Goal: Information Seeking & Learning: Compare options

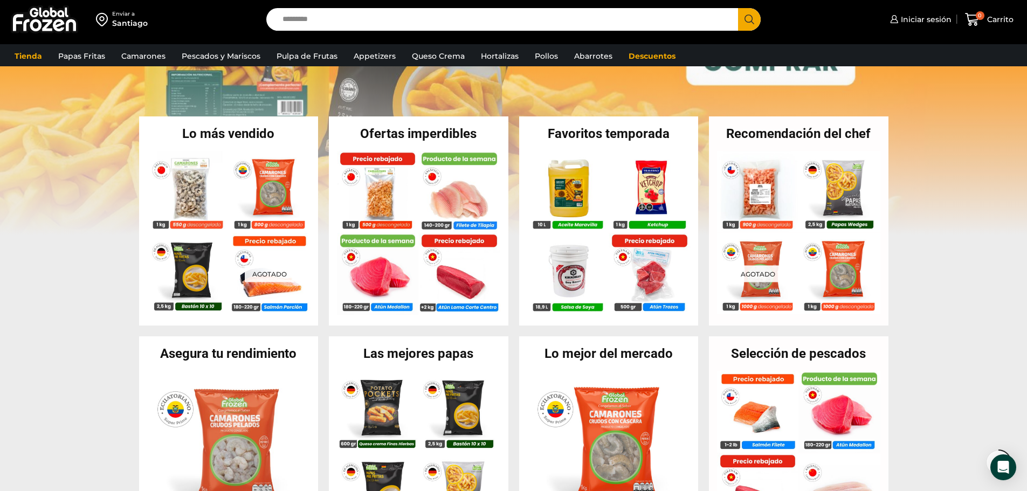
scroll to position [180, 0]
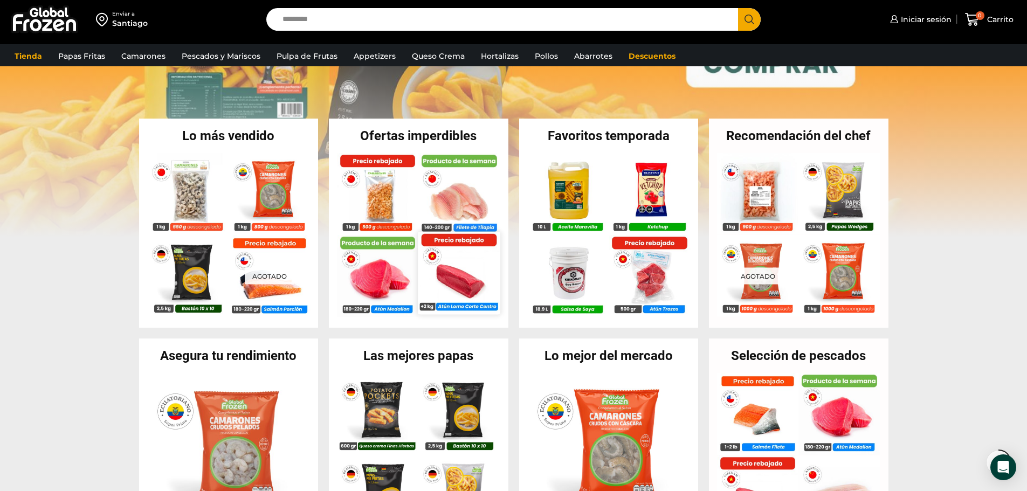
drag, startPoint x: 447, startPoint y: 270, endPoint x: 437, endPoint y: 284, distance: 17.4
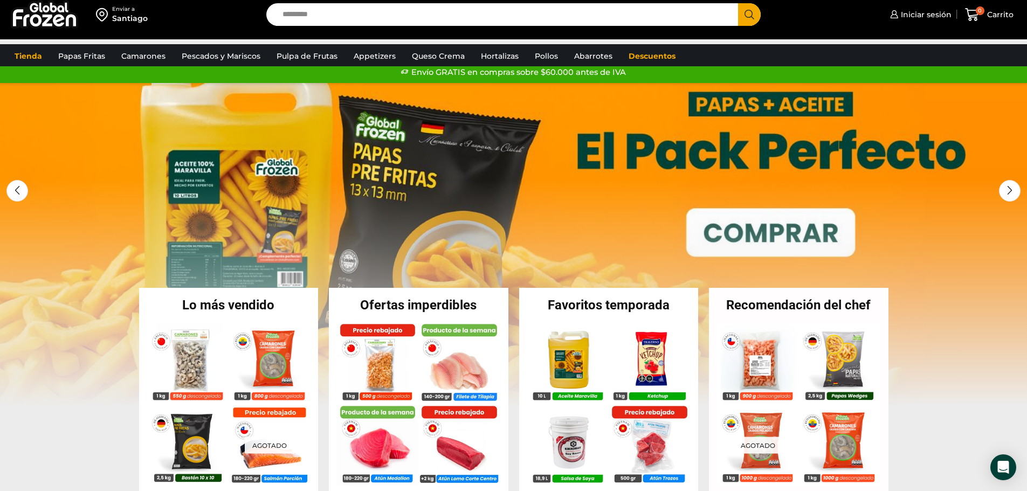
scroll to position [0, 0]
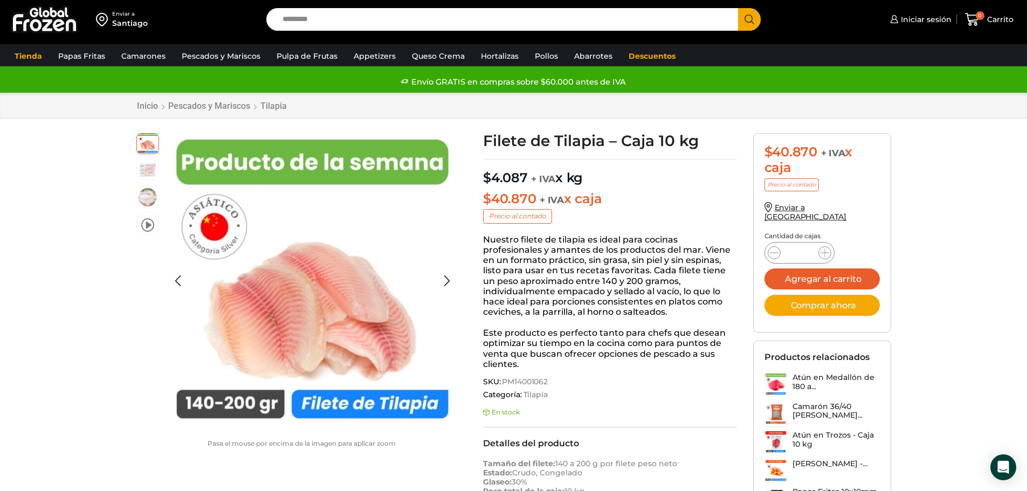
click at [153, 167] on img at bounding box center [148, 170] width 22 height 22
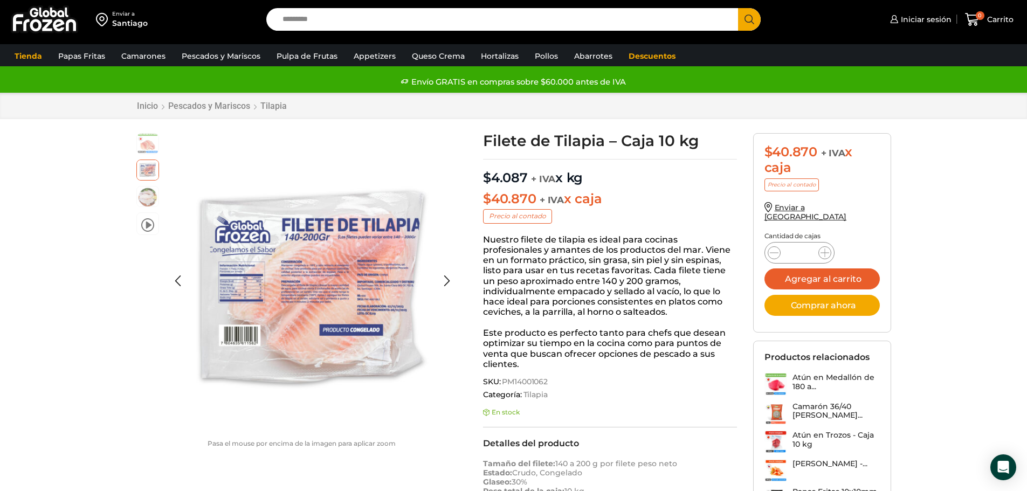
click at [143, 148] on img at bounding box center [148, 143] width 22 height 22
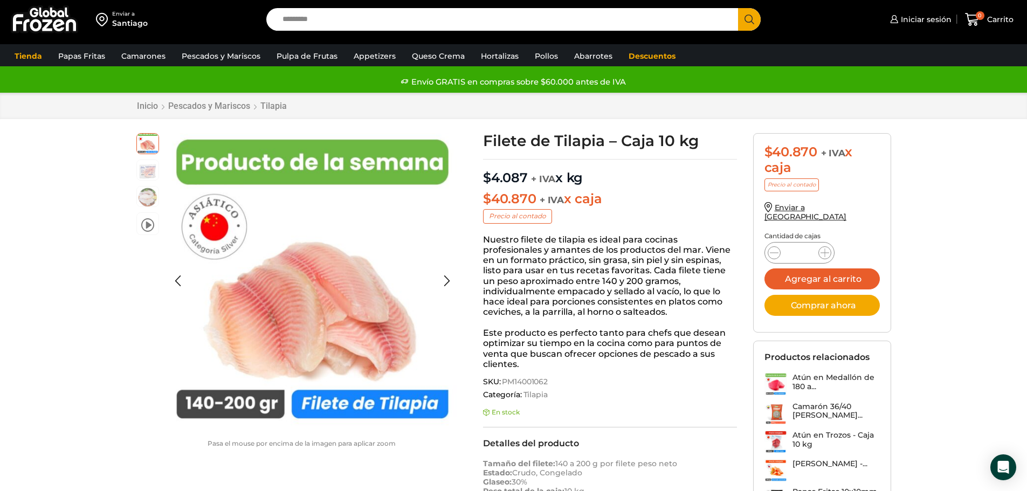
click at [140, 182] on div "video" at bounding box center [147, 186] width 23 height 106
click at [150, 166] on img at bounding box center [148, 170] width 22 height 22
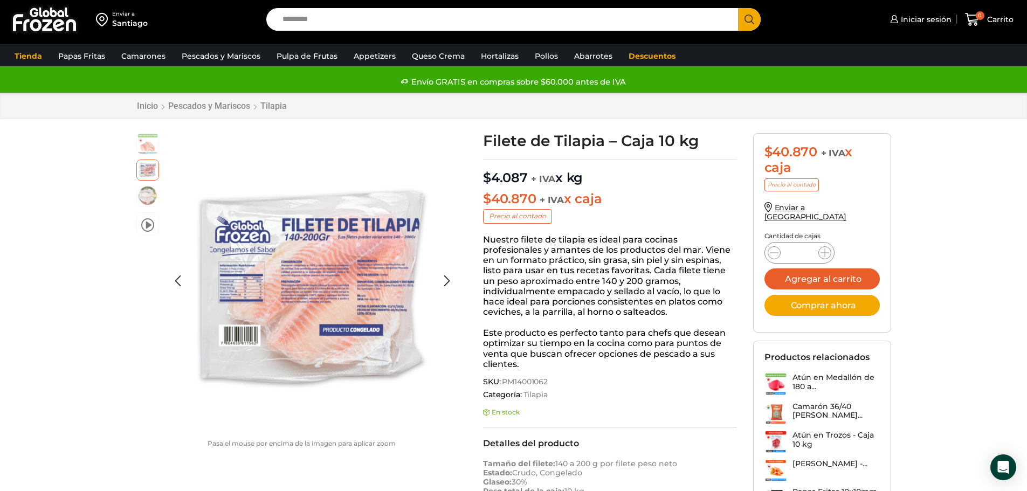
click at [148, 194] on img at bounding box center [148, 196] width 22 height 22
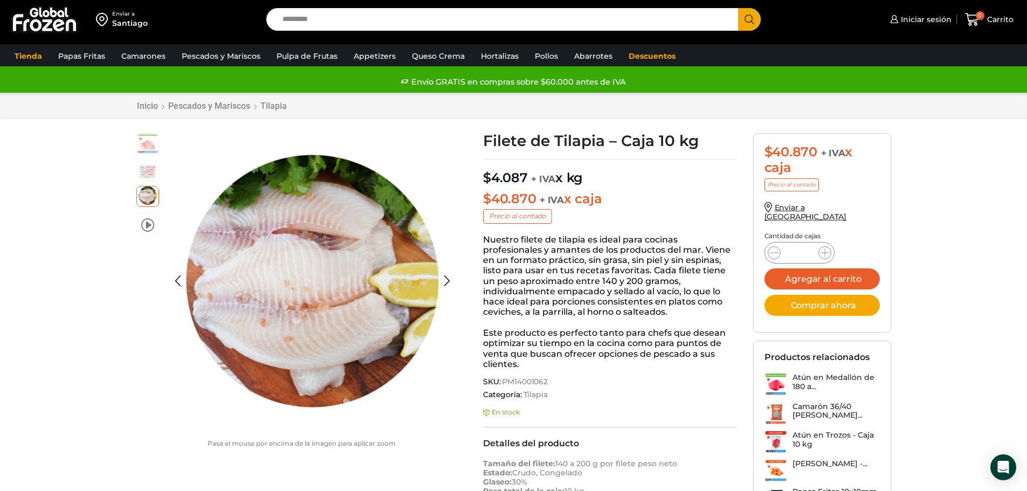
click at [145, 154] on li at bounding box center [147, 143] width 23 height 21
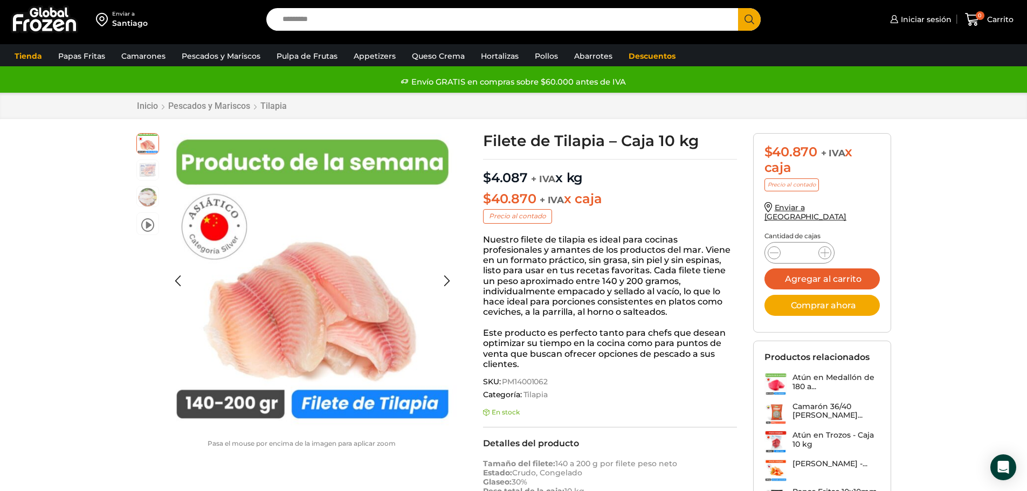
click at [145, 171] on img at bounding box center [148, 170] width 22 height 22
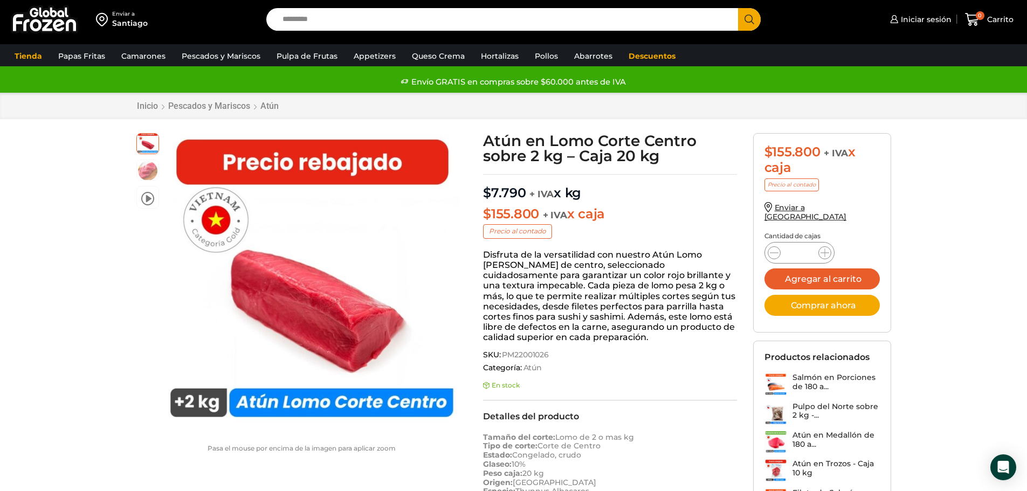
scroll to position [1, 0]
